Goal: Check status

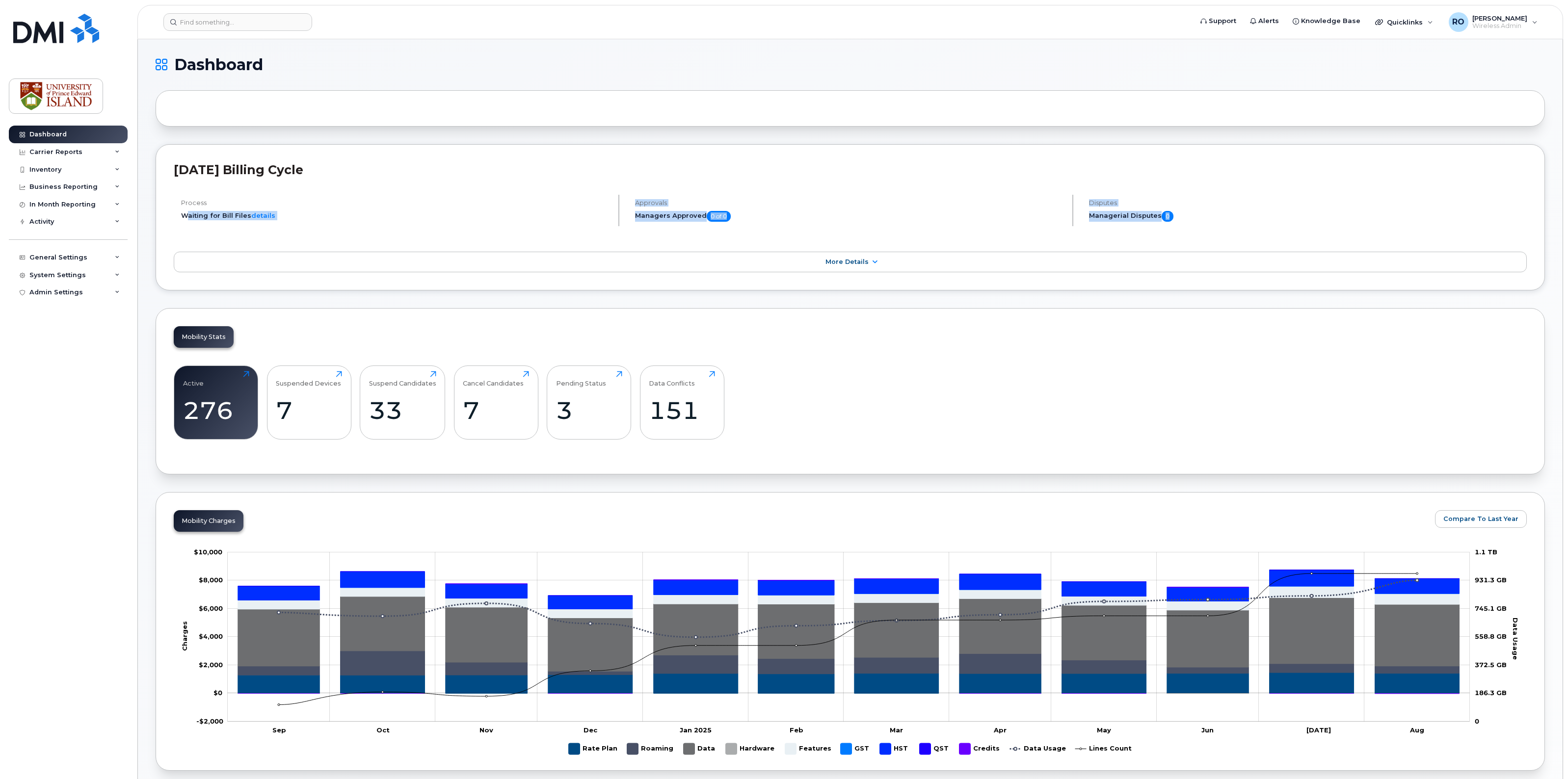
drag, startPoint x: 184, startPoint y: 214, endPoint x: 1219, endPoint y: 223, distance: 1035.0
click at [1219, 223] on div "Process Waiting for Bill Files details Approvals Managers Approved 0 of 0 Dispu…" at bounding box center [850, 214] width 1353 height 40
click at [1219, 223] on div "Disputes Managerial Disputes 0" at bounding box center [1304, 214] width 446 height 40
drag, startPoint x: 174, startPoint y: 169, endPoint x: 1240, endPoint y: 220, distance: 1067.2
click at [1240, 220] on div "August 2025 Billing Cycle Process Waiting for Bill Files details Approvals Mana…" at bounding box center [850, 217] width 1389 height 146
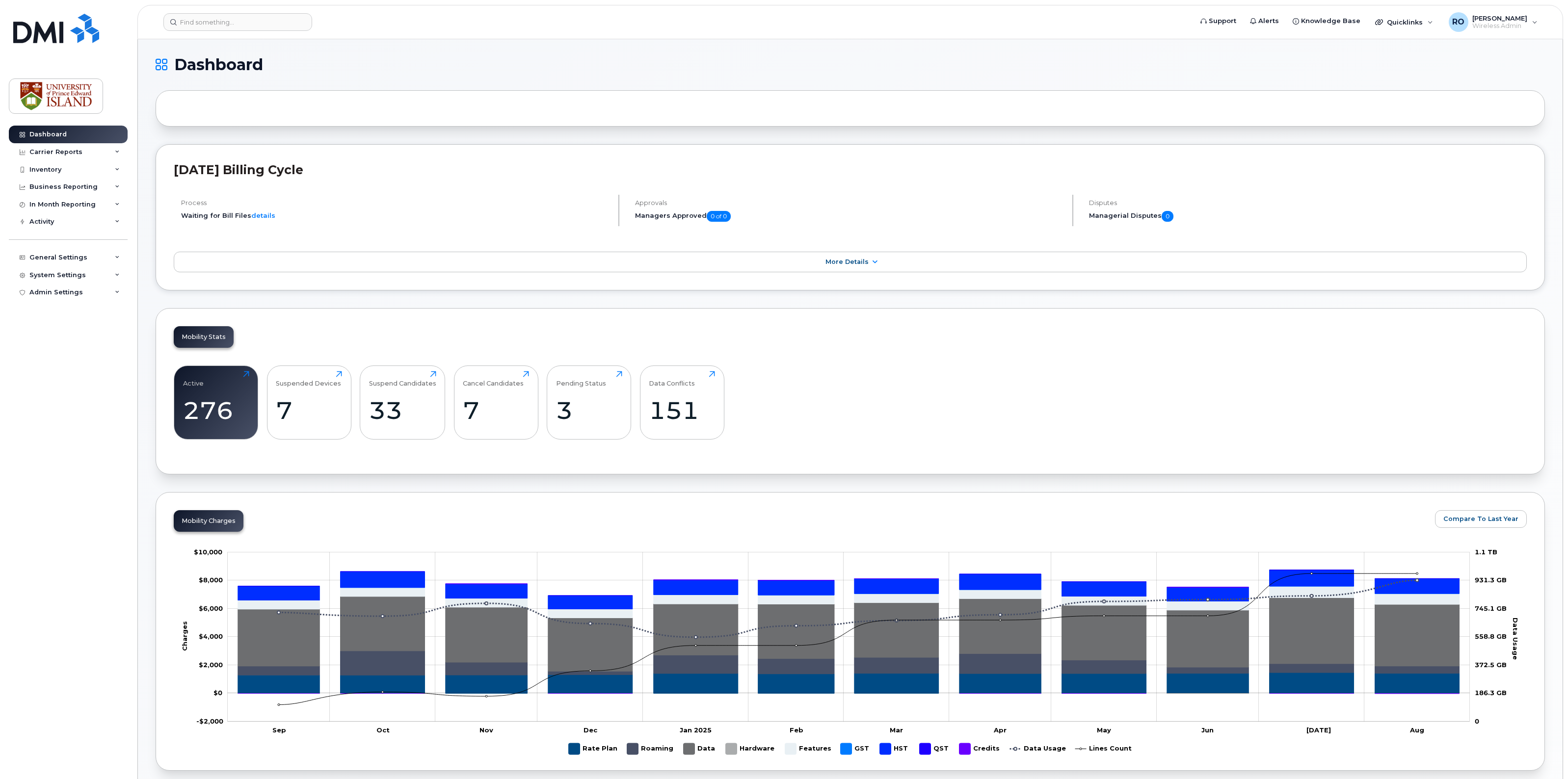
click at [1240, 220] on h5 "Managerial Disputes 0" at bounding box center [1308, 217] width 438 height 11
click at [875, 261] on icon at bounding box center [874, 262] width 8 height 6
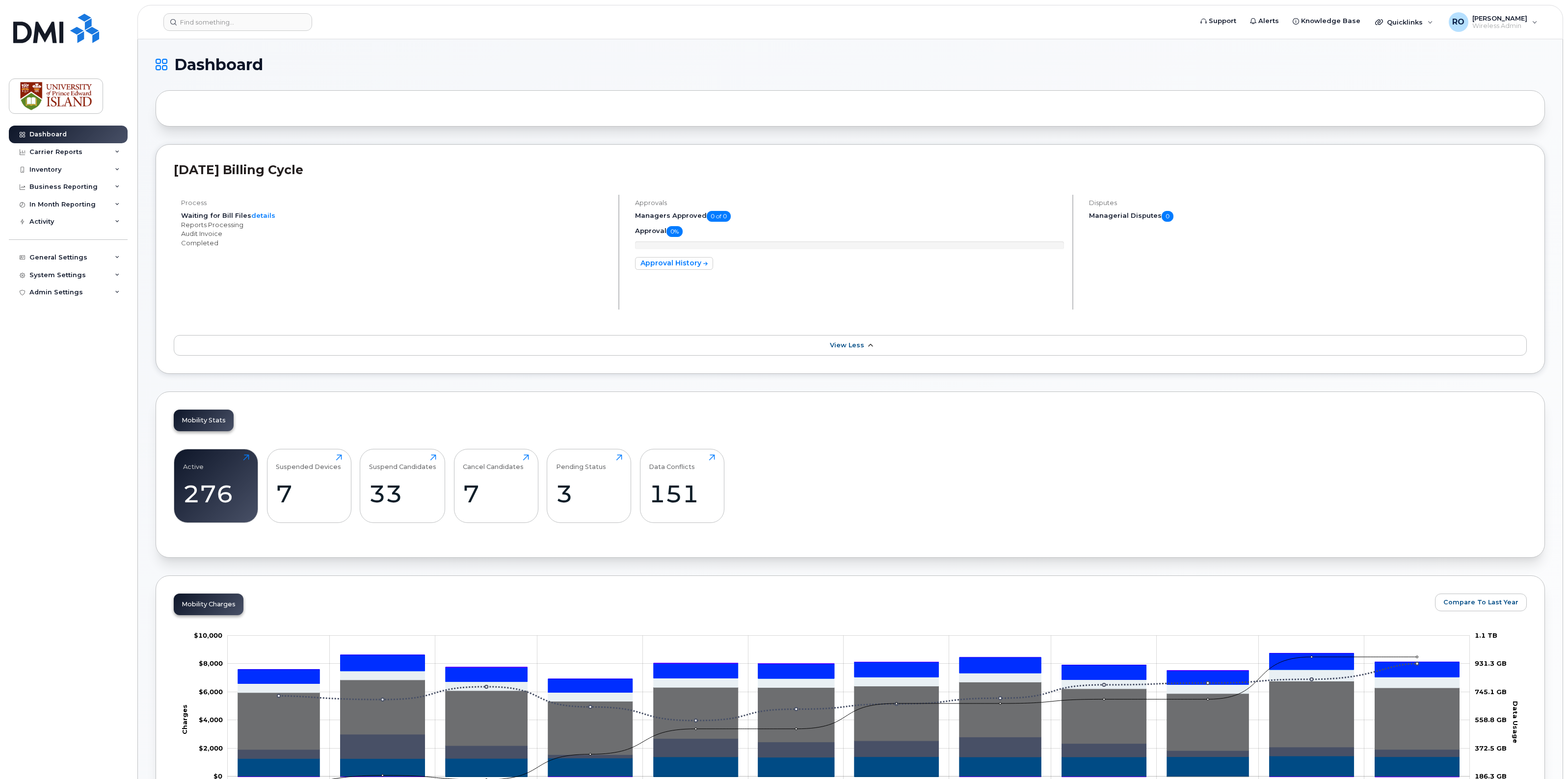
click at [868, 346] on icon at bounding box center [869, 345] width 8 height 6
